Goal: Find specific page/section

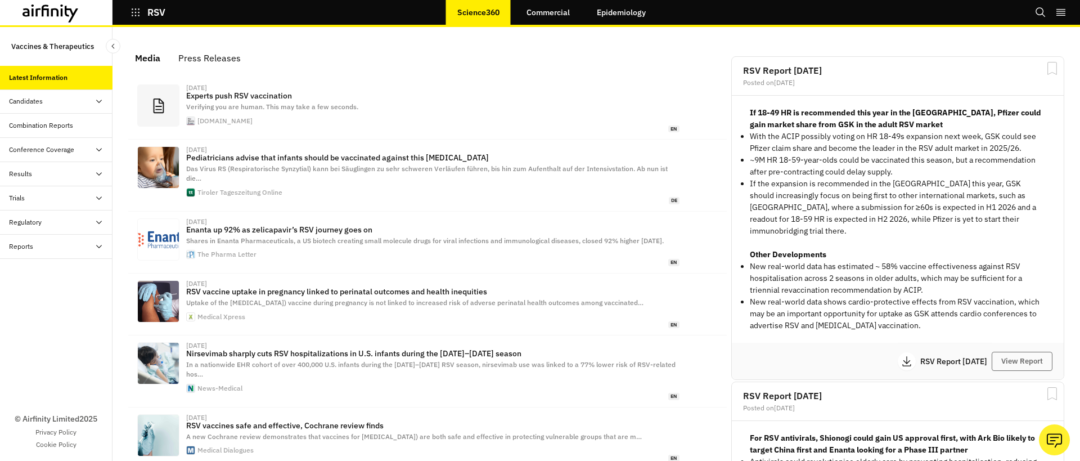
scroll to position [702, 338]
click at [547, 21] on link "Commercial" at bounding box center [548, 12] width 66 height 27
